Goal: Navigation & Orientation: Find specific page/section

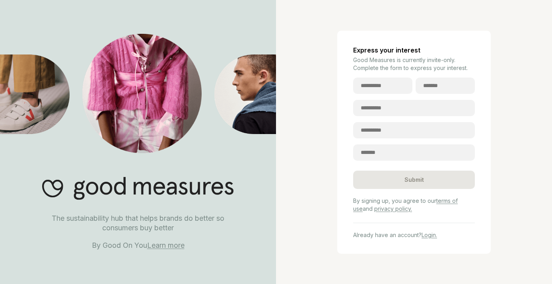
click at [331, 163] on div "Express your interest Good Measures is currently invite-only. Complete the form…" at bounding box center [414, 142] width 276 height 284
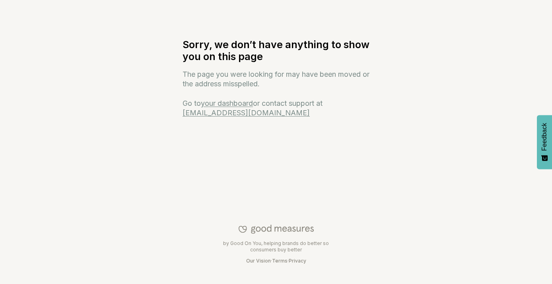
click at [351, 31] on div "Sorry, we don’t have anything to show you on this page The page you were lookin…" at bounding box center [276, 64] width 552 height 128
click at [243, 103] on link "your dashboard" at bounding box center [227, 103] width 52 height 8
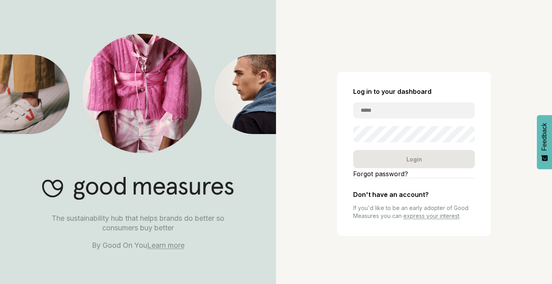
click at [300, 100] on div "Log in to your dashboard Login Forgot password? Don't have an account? If you'd…" at bounding box center [414, 142] width 276 height 284
click at [446, 217] on link "express your interest" at bounding box center [431, 215] width 56 height 7
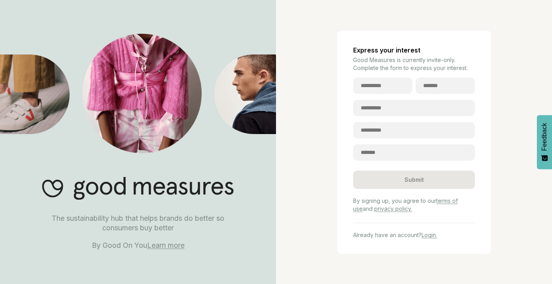
click at [493, 178] on div "Express your interest Good Measures is currently invite-only. Complete the form…" at bounding box center [414, 142] width 276 height 284
click at [313, 113] on div "Express your interest Good Measures is currently invite-only. Complete the form…" at bounding box center [414, 142] width 276 height 284
click at [405, 14] on div "Express your interest Good Measures is currently invite-only. Complete the form…" at bounding box center [414, 142] width 276 height 284
